Goal: Browse casually: Explore the website without a specific task or goal

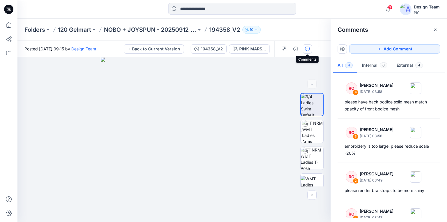
click at [10, 8] on icon at bounding box center [9, 8] width 3 height 0
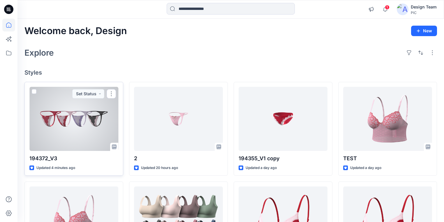
click at [88, 136] on div at bounding box center [73, 119] width 89 height 64
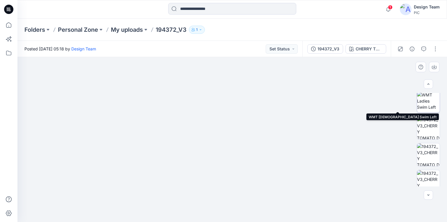
scroll to position [140, 0]
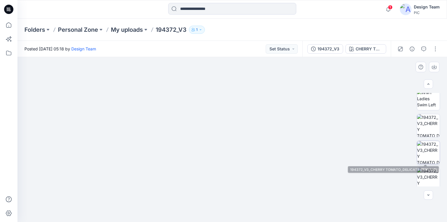
click at [430, 153] on img at bounding box center [428, 152] width 23 height 23
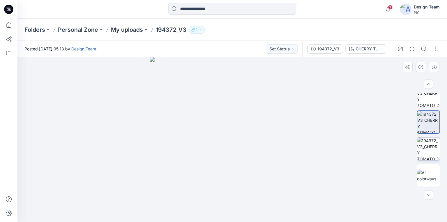
scroll to position [171, 0]
click at [431, 172] on img at bounding box center [428, 175] width 23 height 12
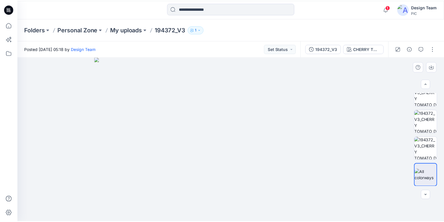
scroll to position [147, 0]
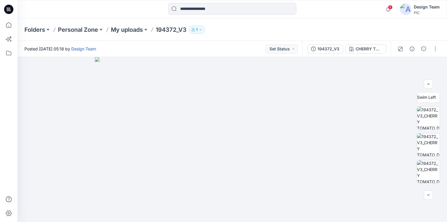
click at [10, 9] on icon at bounding box center [8, 9] width 9 height 9
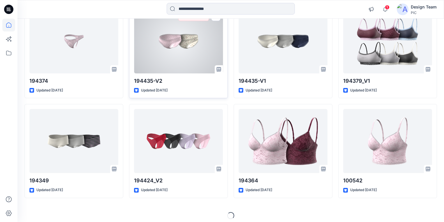
scroll to position [480, 0]
